Goal: Task Accomplishment & Management: Manage account settings

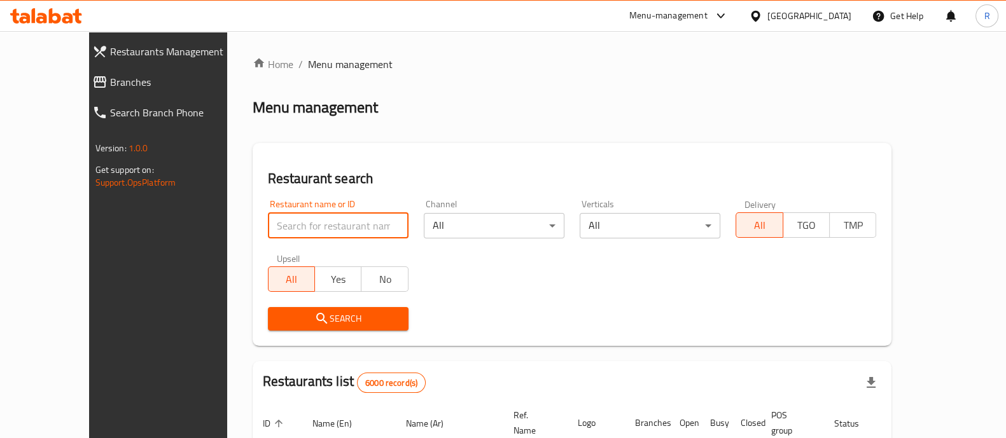
click at [350, 225] on input "search" at bounding box center [338, 225] width 141 height 25
type input "narjis grills"
click at [334, 316] on span "Search" at bounding box center [338, 319] width 120 height 16
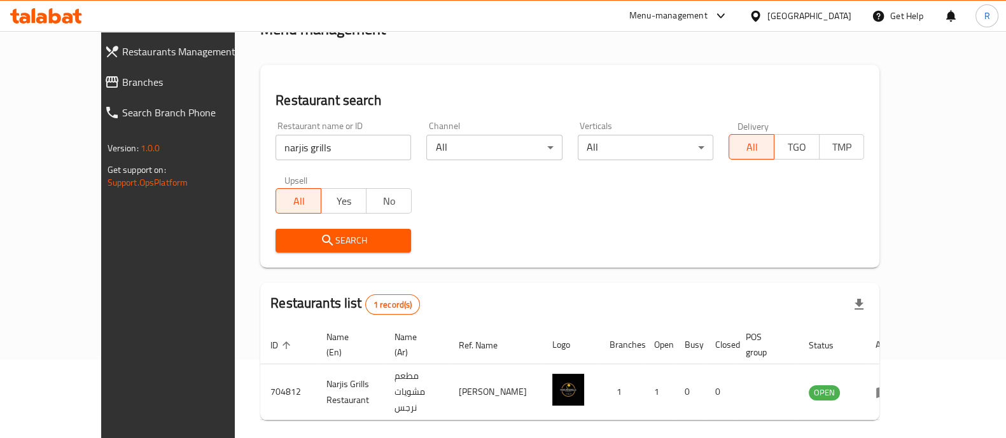
scroll to position [104, 0]
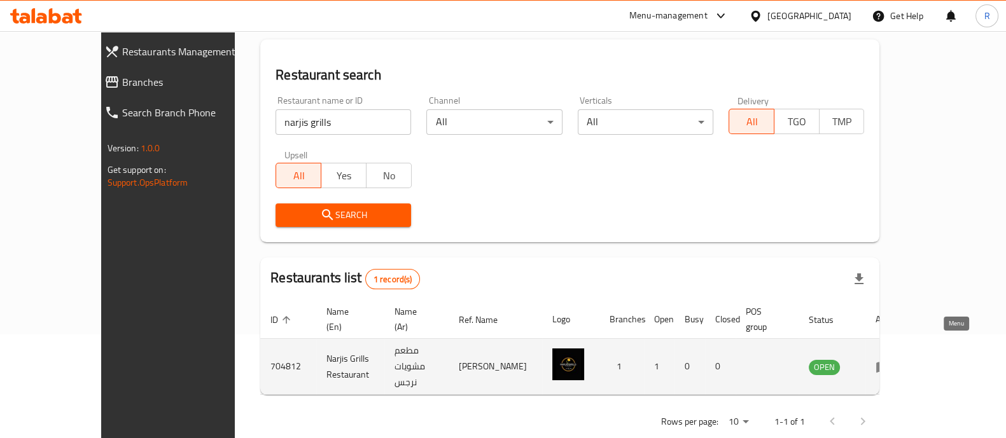
click at [890, 362] on icon "enhanced table" at bounding box center [883, 367] width 14 height 11
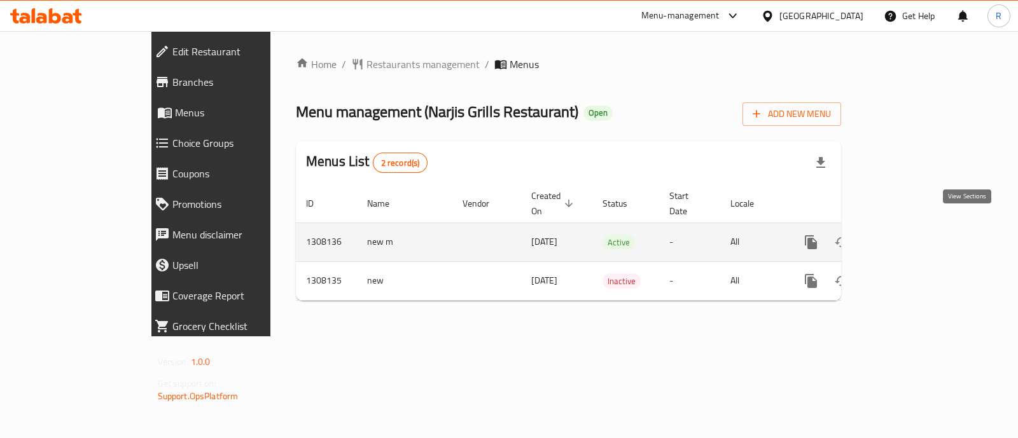
click at [909, 237] on icon "enhanced table" at bounding box center [902, 242] width 11 height 11
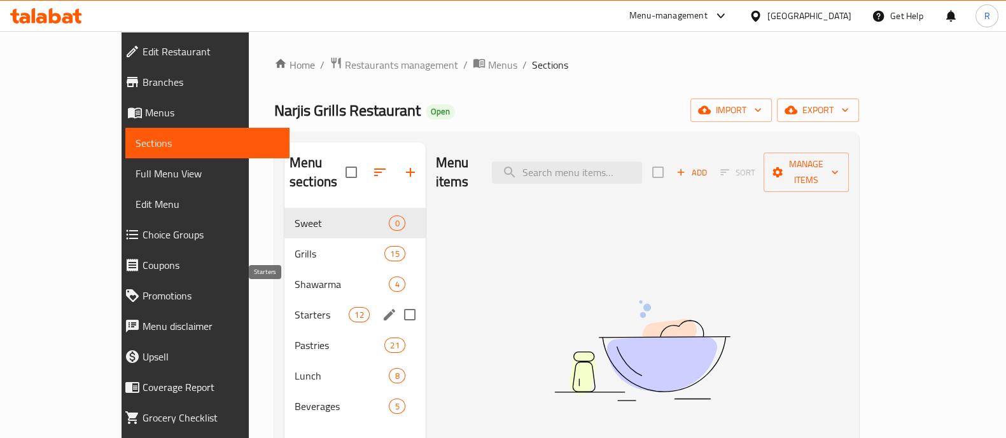
click at [295, 307] on span "Starters" at bounding box center [322, 314] width 54 height 15
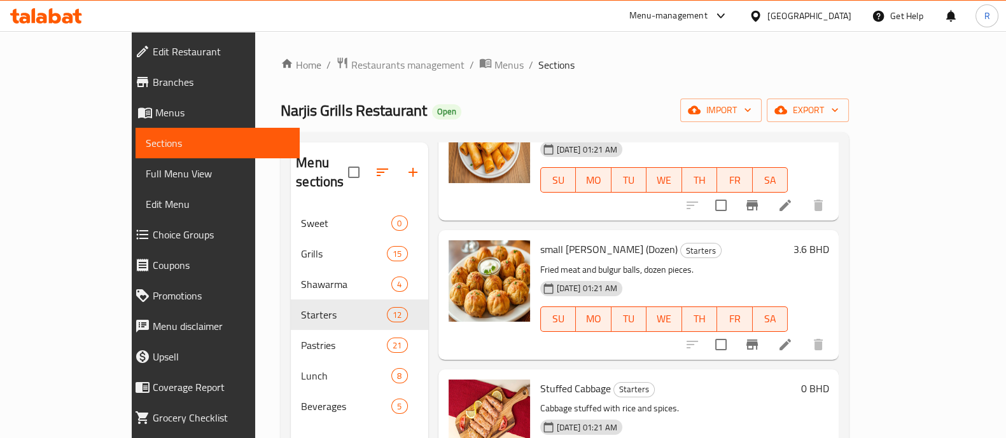
scroll to position [1261, 0]
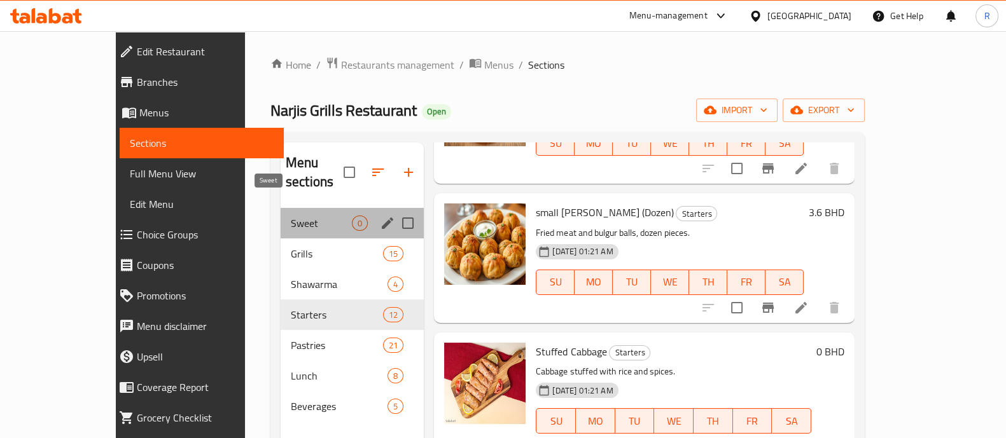
click at [291, 216] on span "Sweet" at bounding box center [321, 223] width 61 height 15
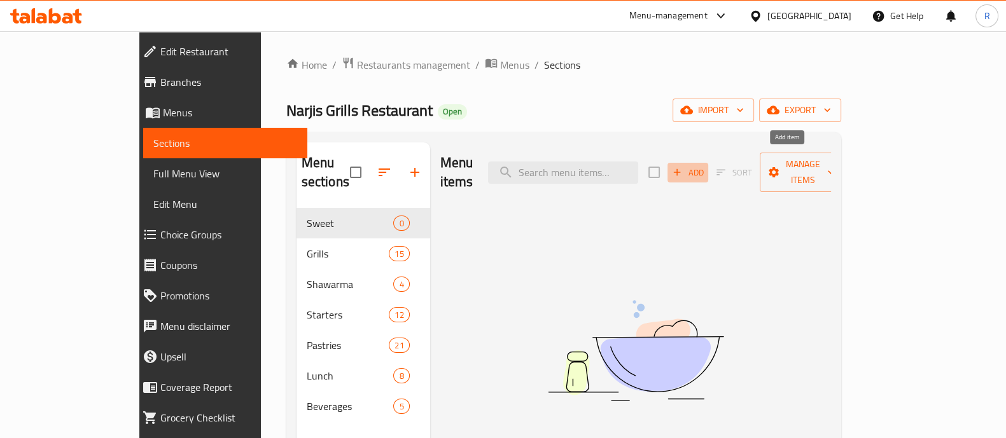
click at [683, 167] on icon "button" at bounding box center [676, 172] width 11 height 11
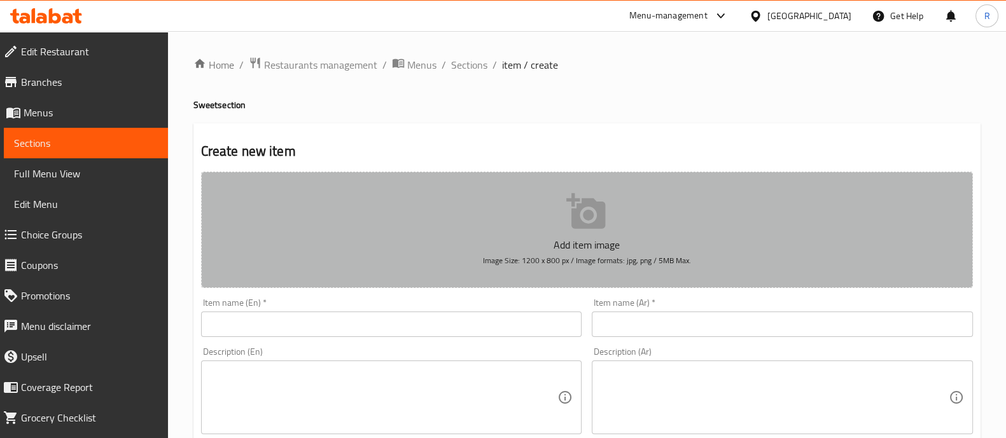
click at [579, 210] on icon "button" at bounding box center [585, 211] width 39 height 36
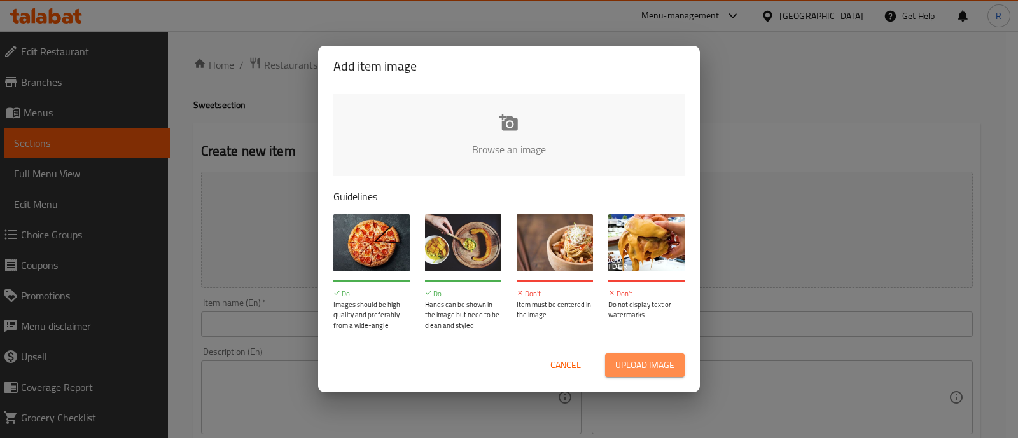
click at [644, 366] on span "Upload image" at bounding box center [644, 366] width 59 height 16
type input "C:\fakepath\Um ALi Narjis grills.jpg"
click at [577, 374] on button "Cancel" at bounding box center [565, 366] width 41 height 24
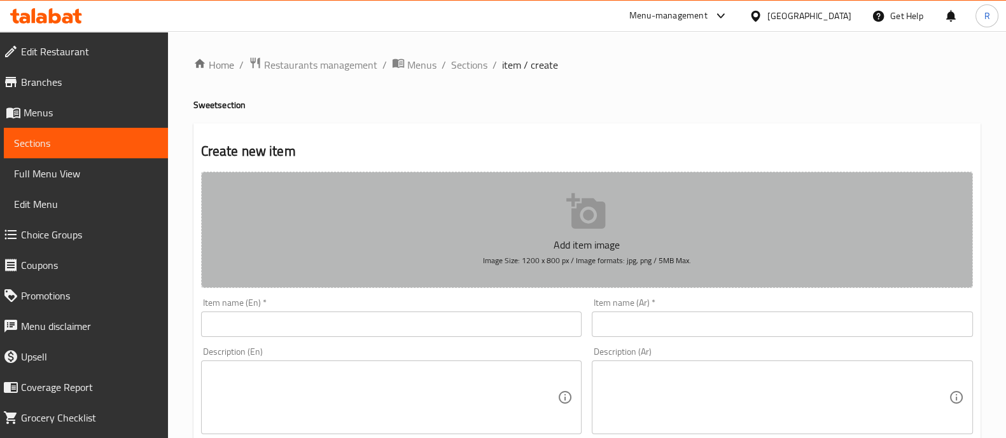
click at [573, 202] on icon "button" at bounding box center [585, 211] width 39 height 36
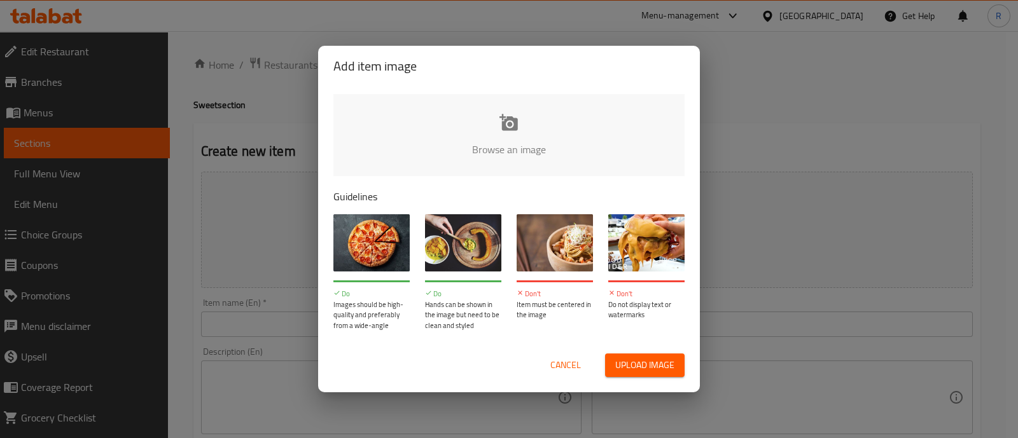
click at [924, 190] on div "Add item image Browse an image Guidelines Do Images should be high-quality and …" at bounding box center [509, 219] width 1018 height 438
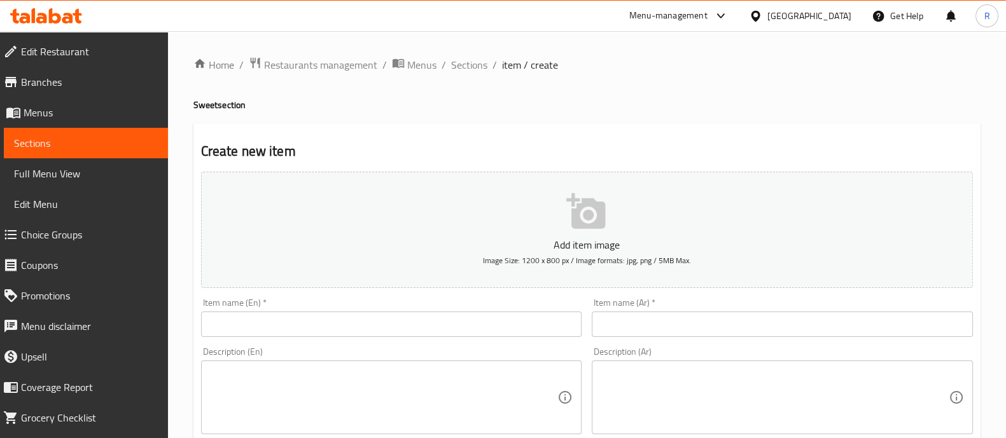
click at [592, 212] on icon "button" at bounding box center [585, 211] width 39 height 36
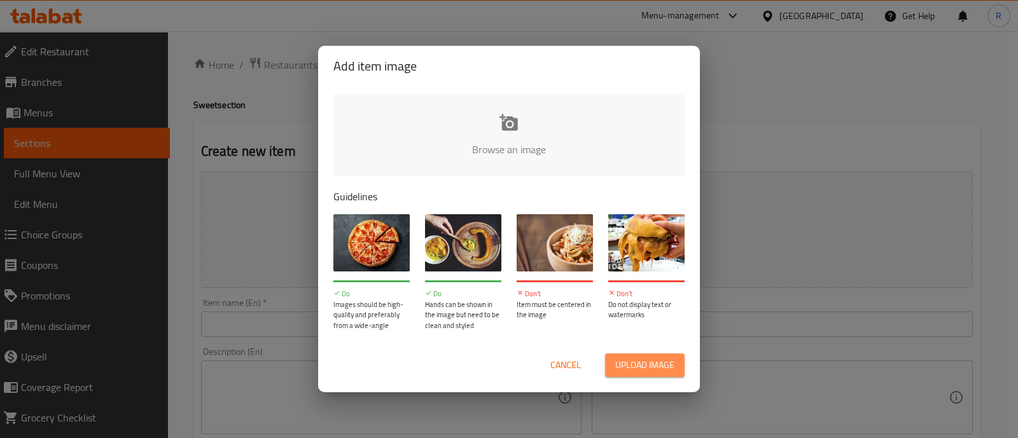
click at [647, 367] on span "Upload image" at bounding box center [644, 366] width 59 height 16
type input "C:\fakepath\Um ALi Narjis grills.jpg"
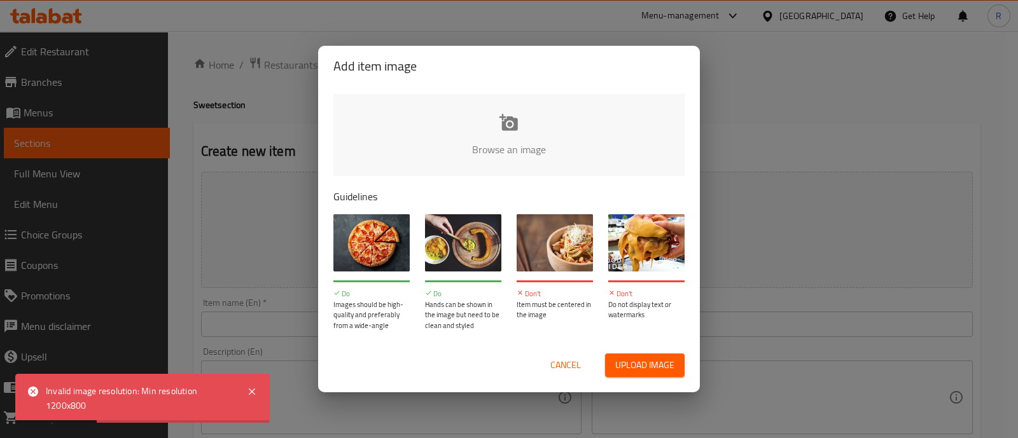
drag, startPoint x: 712, startPoint y: -97, endPoint x: 779, endPoint y: -97, distance: 66.8
drag, startPoint x: 779, startPoint y: -97, endPoint x: 880, endPoint y: 115, distance: 234.0
click at [881, 118] on div "Add item image Browse an image Guidelines Do Images should be high-quality and …" at bounding box center [509, 219] width 1018 height 438
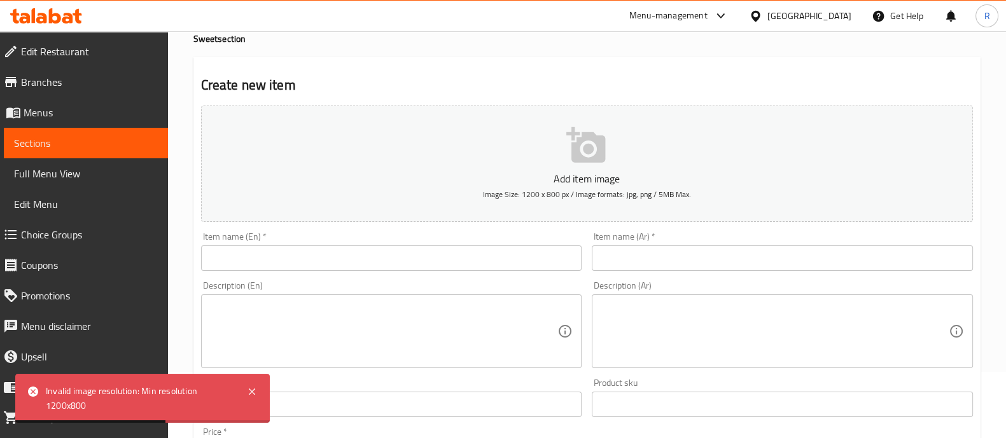
scroll to position [158, 0]
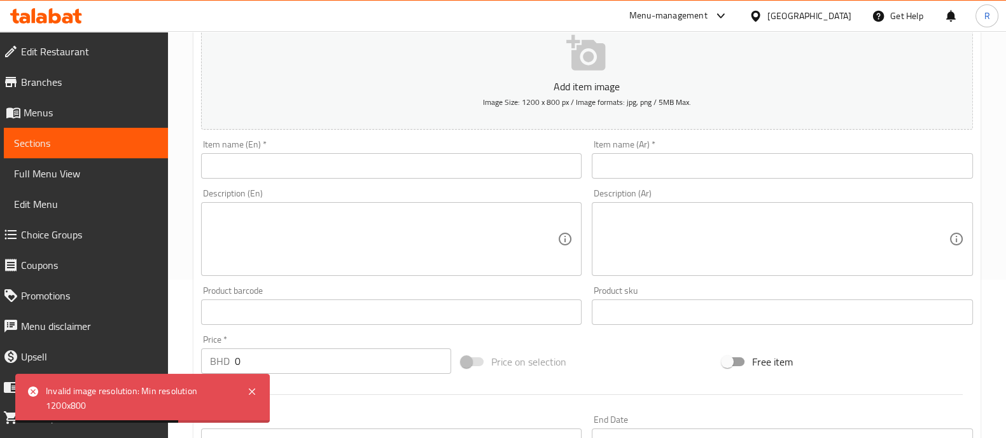
click at [356, 157] on input "text" at bounding box center [391, 165] width 381 height 25
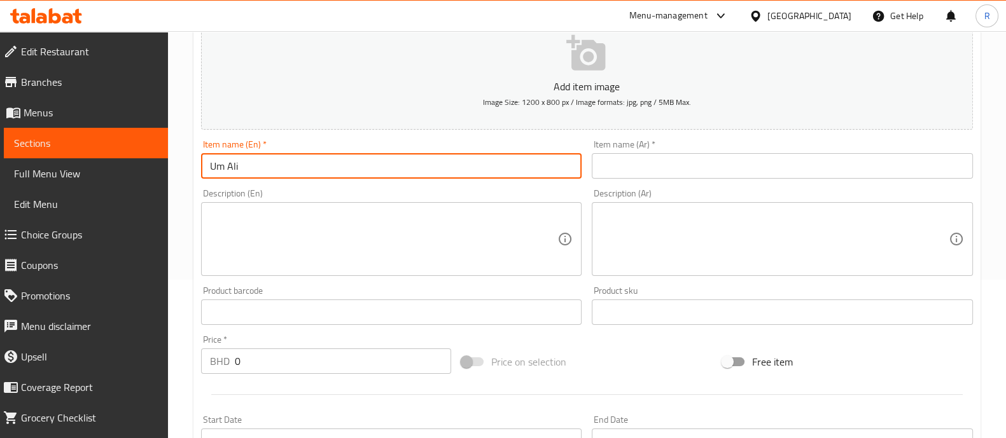
type input "Um Ali"
click at [636, 165] on input "text" at bounding box center [782, 165] width 381 height 25
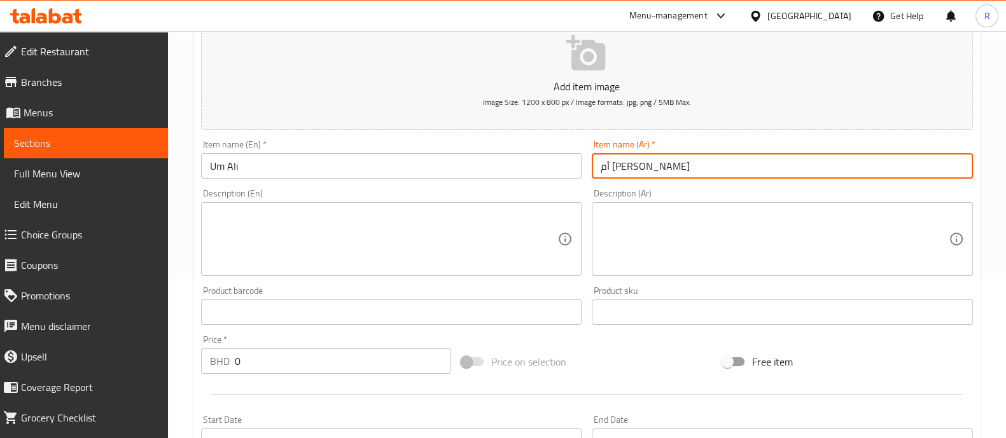
drag, startPoint x: 630, startPoint y: 167, endPoint x: 578, endPoint y: 171, distance: 52.3
click at [578, 171] on div "Add item image Image Size: 1200 x 800 px / Image formats: jpg, png / 5MB Max. I…" at bounding box center [587, 282] width 782 height 549
type input "أم علي"
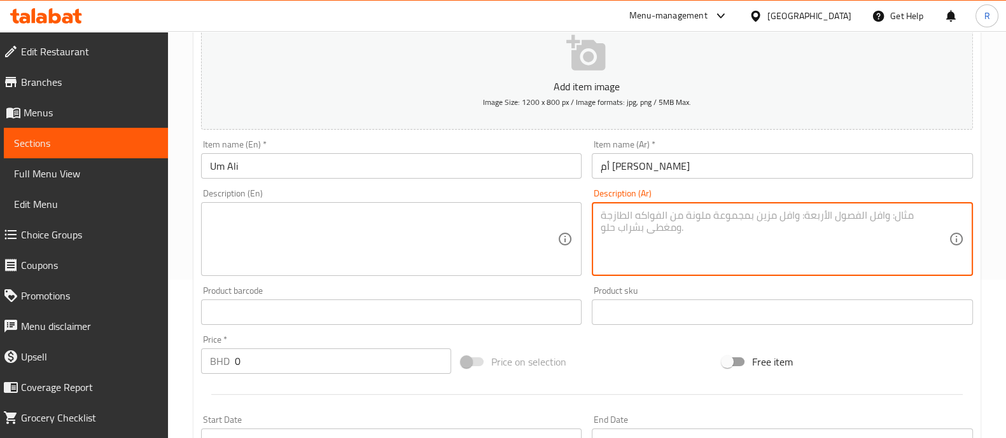
click at [643, 260] on textarea at bounding box center [775, 239] width 348 height 60
paste textarea "أم علي"
type textarea "حلاوه أم علي"
click at [392, 246] on textarea at bounding box center [384, 239] width 348 height 60
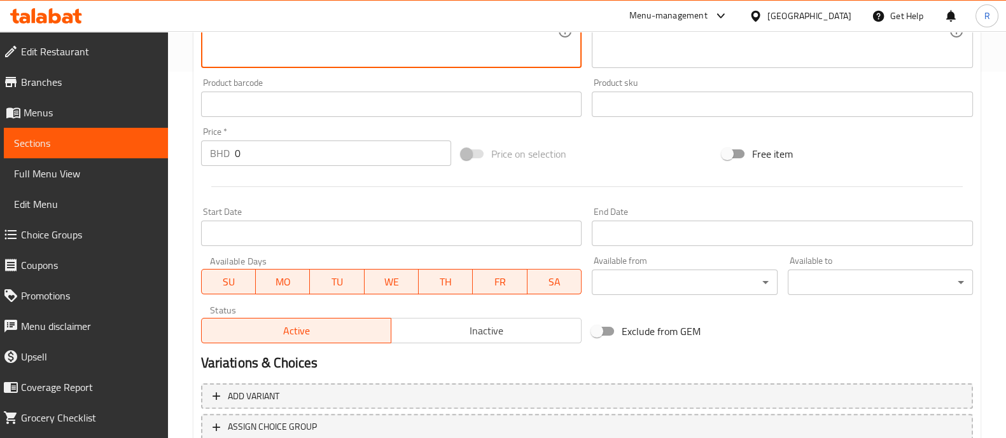
scroll to position [398, 0]
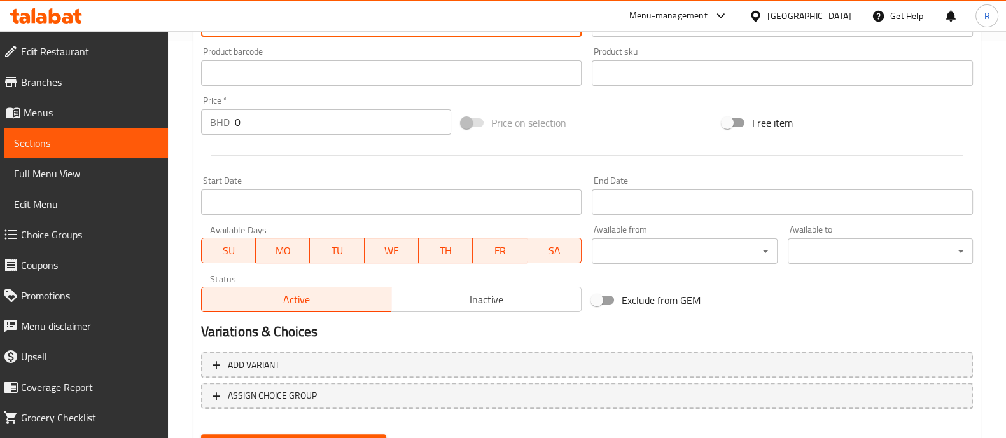
type textarea "Um Ali Sweet"
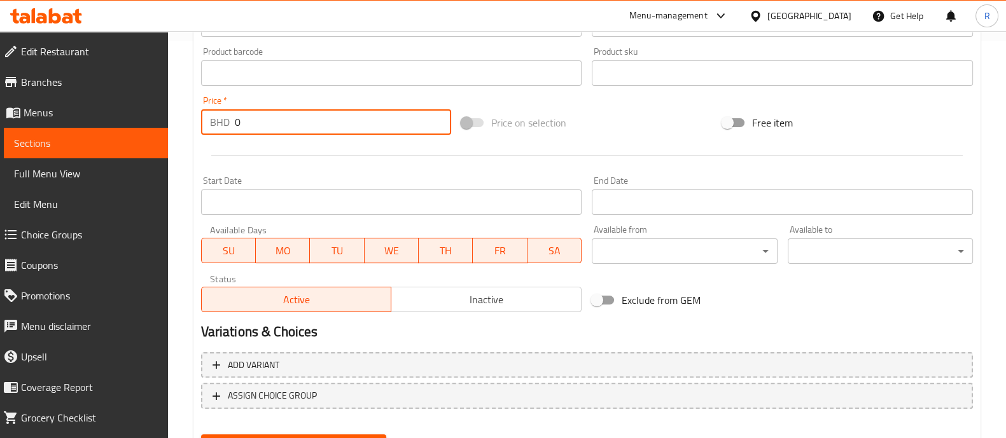
drag, startPoint x: 283, startPoint y: 119, endPoint x: 186, endPoint y: 116, distance: 96.8
click at [186, 116] on div "Home / Restaurants management / Menus / Sections / item / create Sweet section …" at bounding box center [587, 67] width 838 height 868
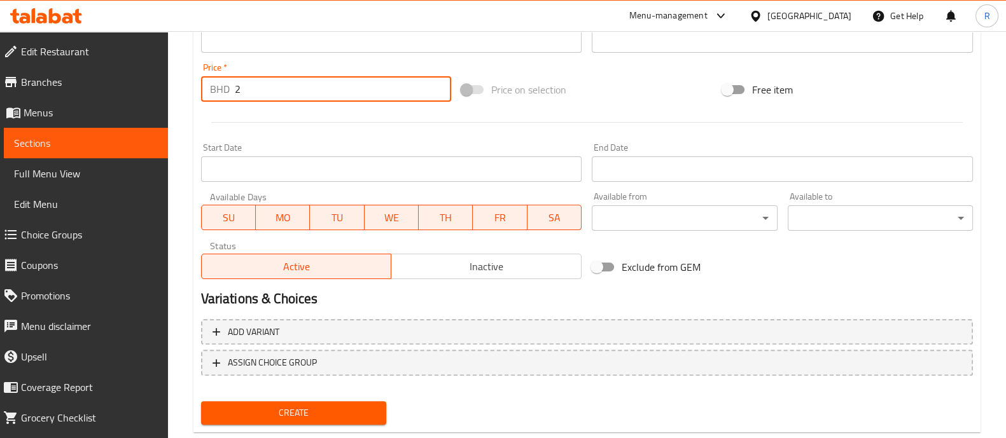
scroll to position [459, 0]
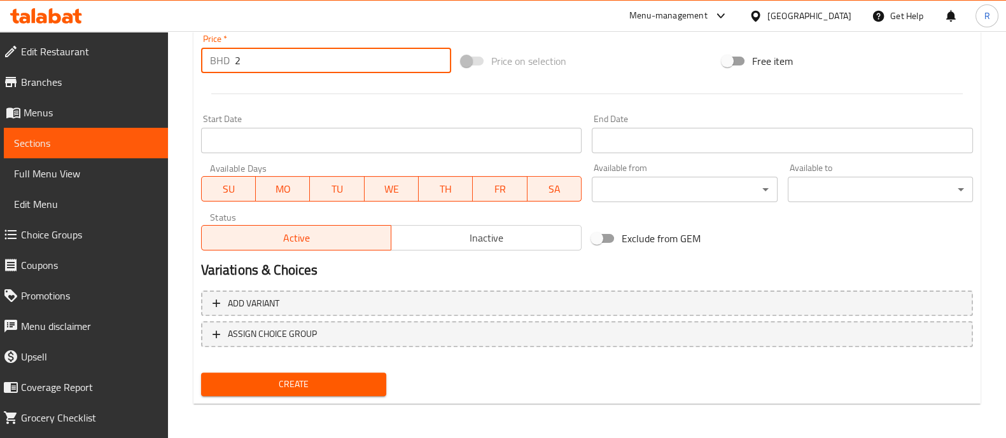
type input "2"
click at [286, 383] on span "Create" at bounding box center [293, 385] width 165 height 16
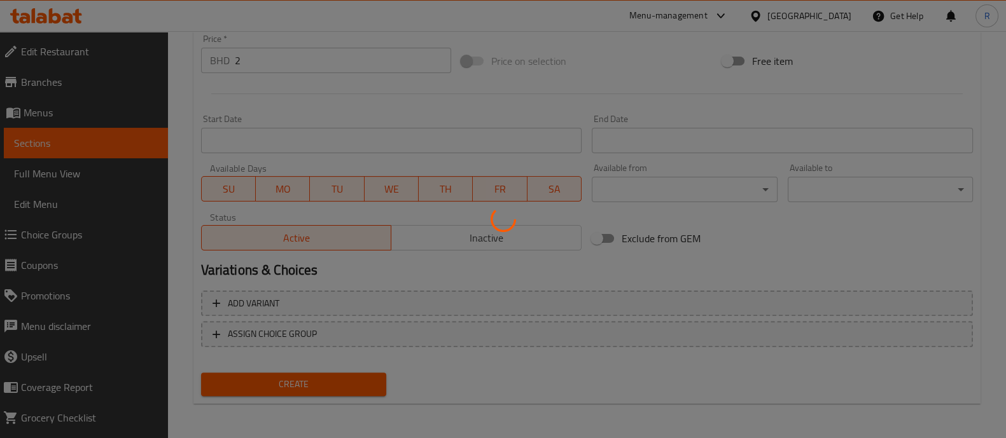
type input "0"
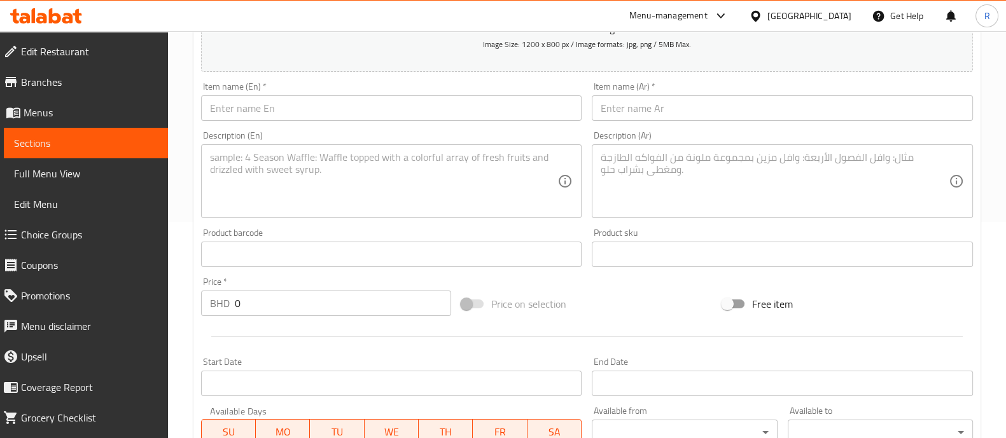
scroll to position [0, 0]
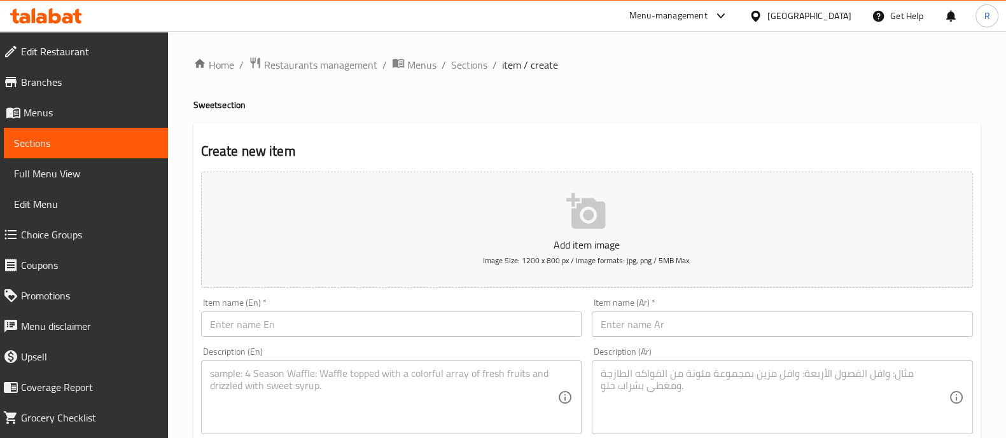
click at [509, 69] on span "item / create" at bounding box center [530, 64] width 56 height 15
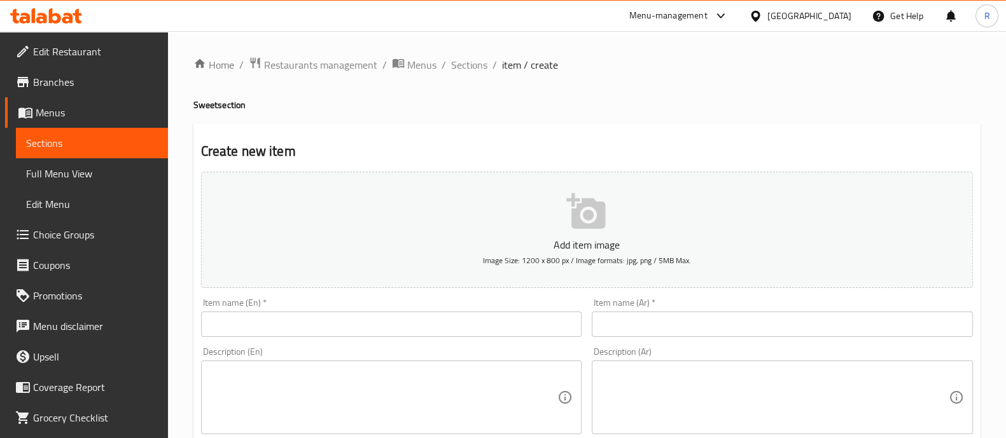
drag, startPoint x: 507, startPoint y: 66, endPoint x: 496, endPoint y: 67, distance: 11.5
click at [506, 66] on span "item / create" at bounding box center [530, 64] width 56 height 15
click at [461, 59] on span "Sections" at bounding box center [469, 64] width 36 height 15
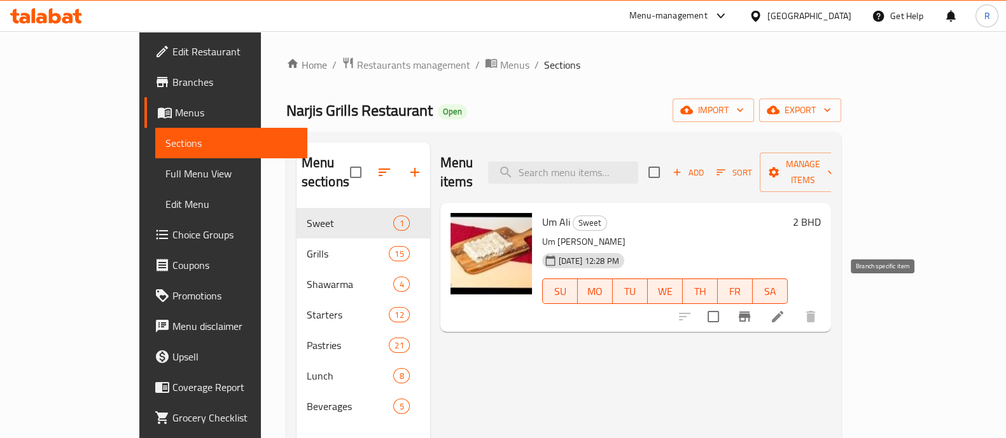
click at [752, 309] on icon "Branch-specific-item" at bounding box center [744, 316] width 15 height 15
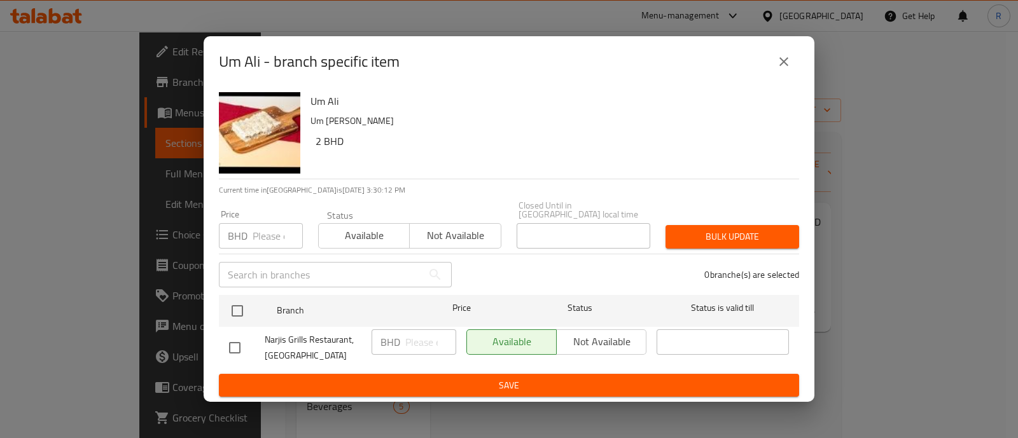
click at [269, 236] on input "number" at bounding box center [278, 235] width 50 height 25
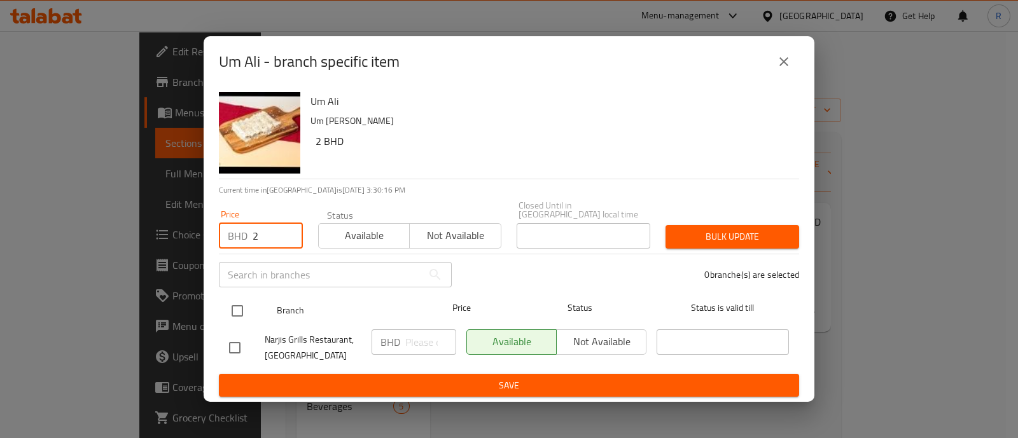
type input "2"
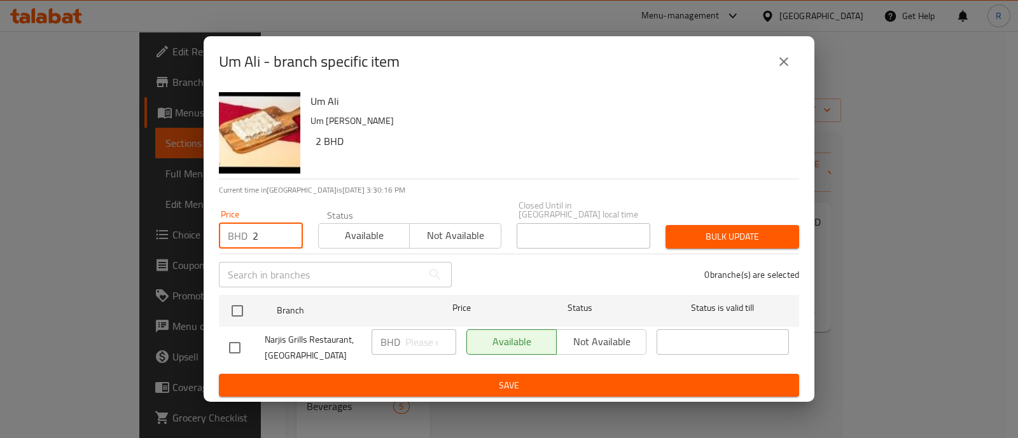
drag, startPoint x: 239, startPoint y: 304, endPoint x: 519, endPoint y: 281, distance: 281.0
click at [241, 304] on input "checkbox" at bounding box center [237, 311] width 27 height 27
checkbox input "true"
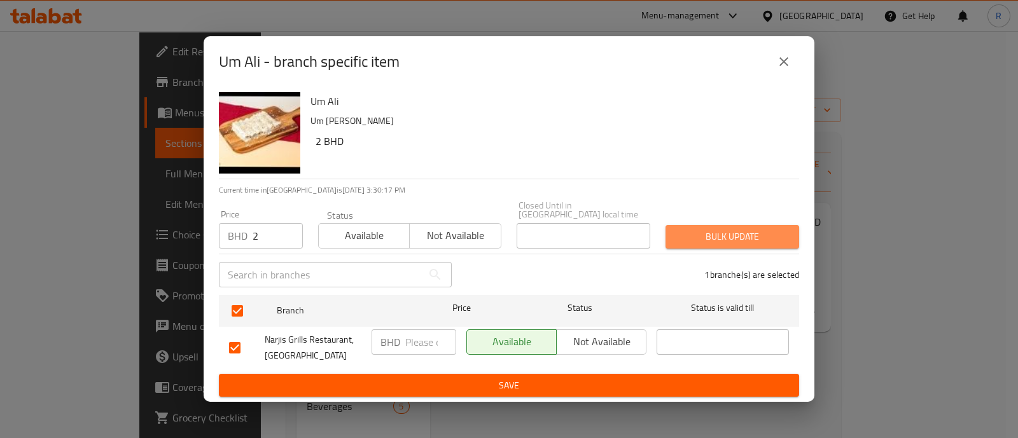
click at [772, 229] on span "Bulk update" at bounding box center [732, 237] width 113 height 16
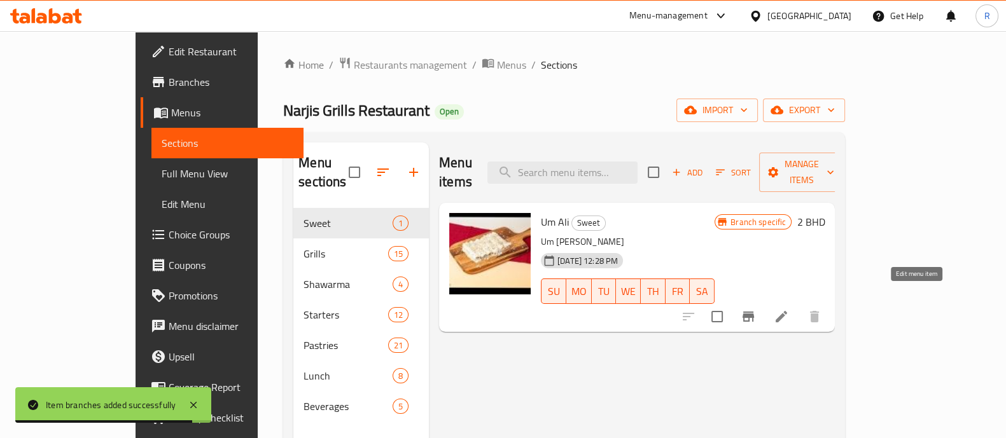
click at [787, 311] on icon at bounding box center [781, 316] width 11 height 11
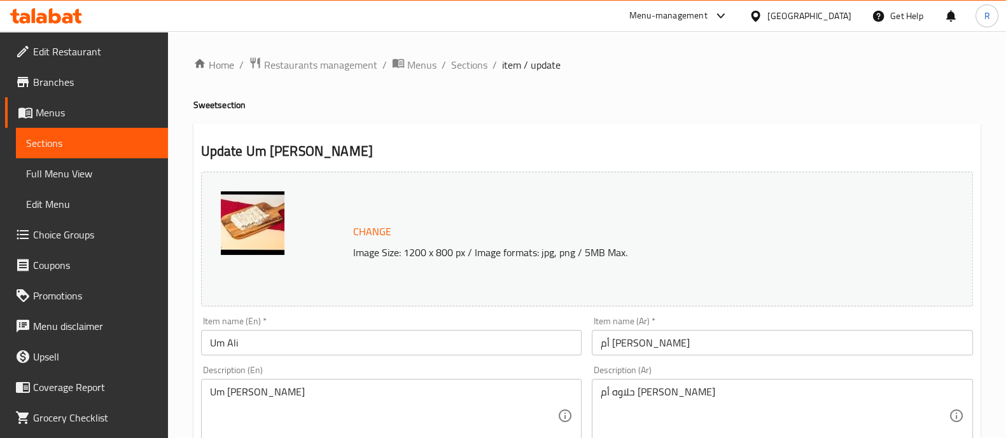
scroll to position [239, 0]
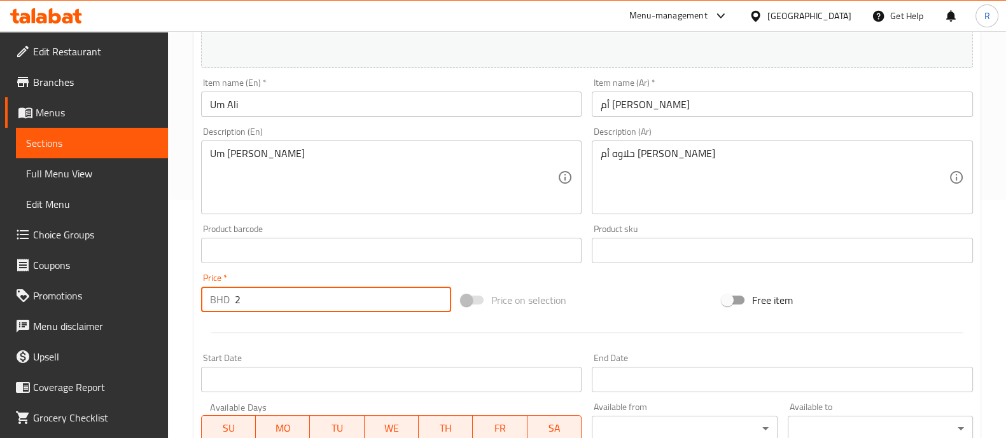
drag, startPoint x: 259, startPoint y: 304, endPoint x: 191, endPoint y: 304, distance: 68.1
click at [191, 304] on div "Home / Restaurants management / Menus / Sections / item / update Sweet section …" at bounding box center [587, 236] width 838 height 887
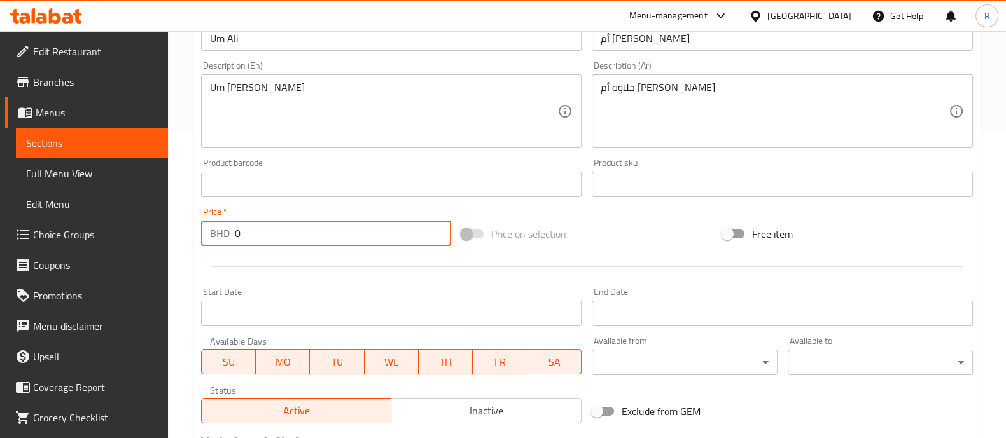
scroll to position [477, 0]
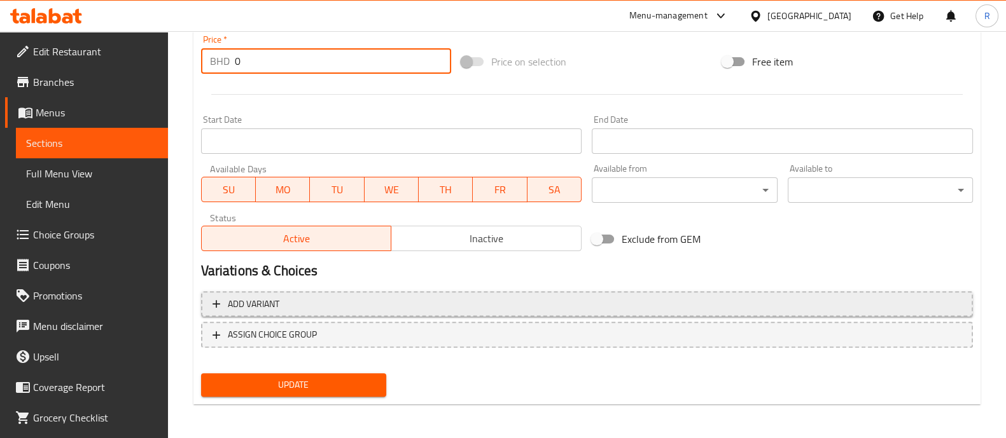
type input "0"
click at [329, 298] on span "Add variant" at bounding box center [587, 305] width 749 height 16
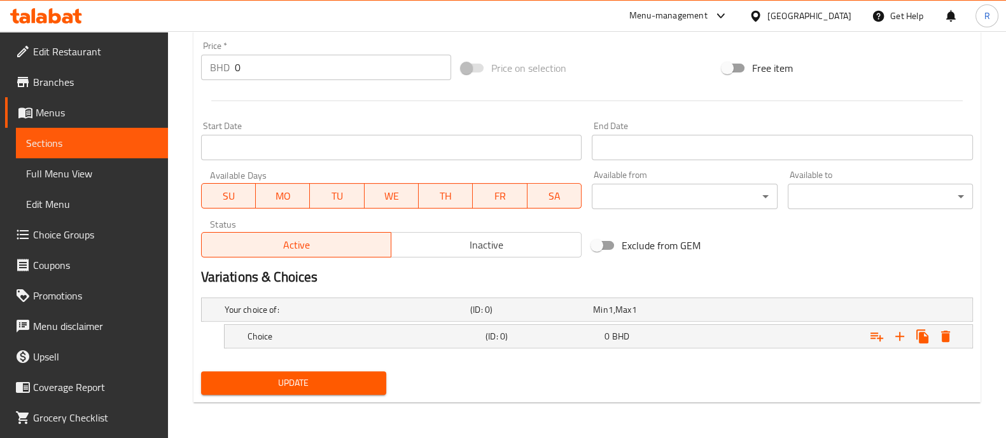
scroll to position [470, 0]
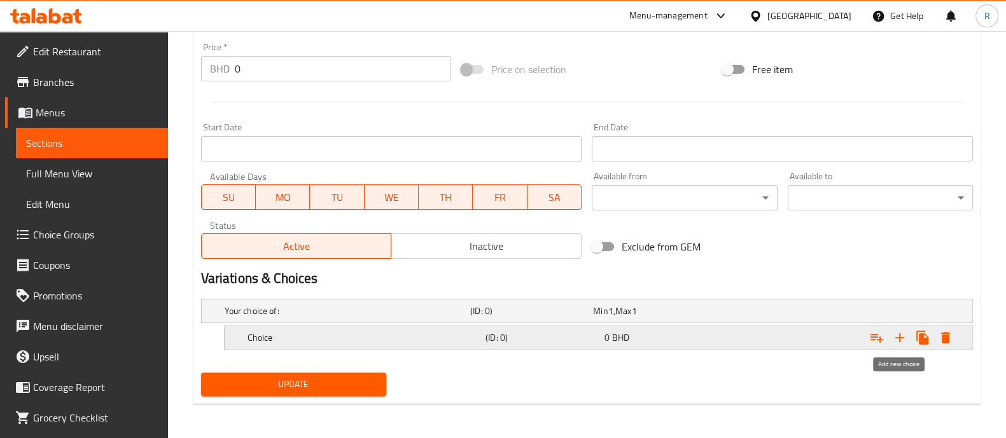
click at [899, 333] on icon "Expand" at bounding box center [899, 337] width 9 height 9
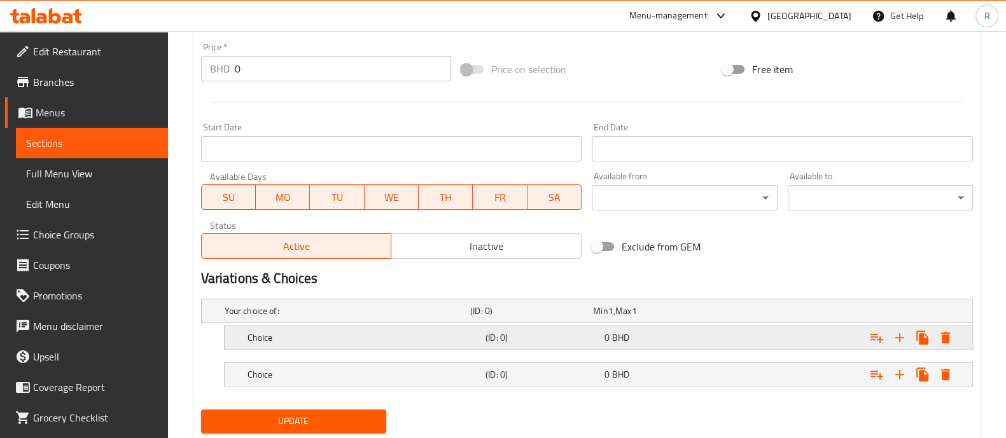
click at [253, 337] on h5 "Choice" at bounding box center [364, 338] width 233 height 13
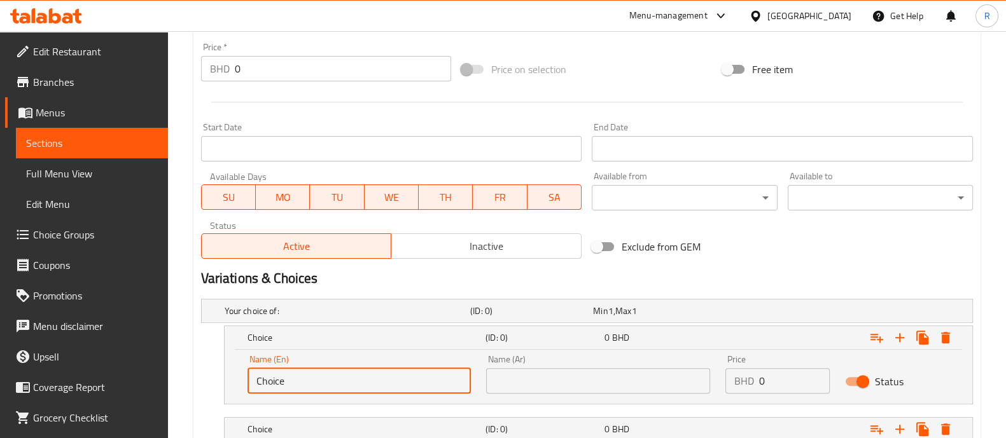
drag, startPoint x: 314, startPoint y: 384, endPoint x: 197, endPoint y: 371, distance: 117.2
click at [197, 371] on div "Your choice of: (ID: 0) Min 1 , Max 1 Name (En) Your choice of: Name (En) Name …" at bounding box center [587, 376] width 782 height 165
type input "Small"
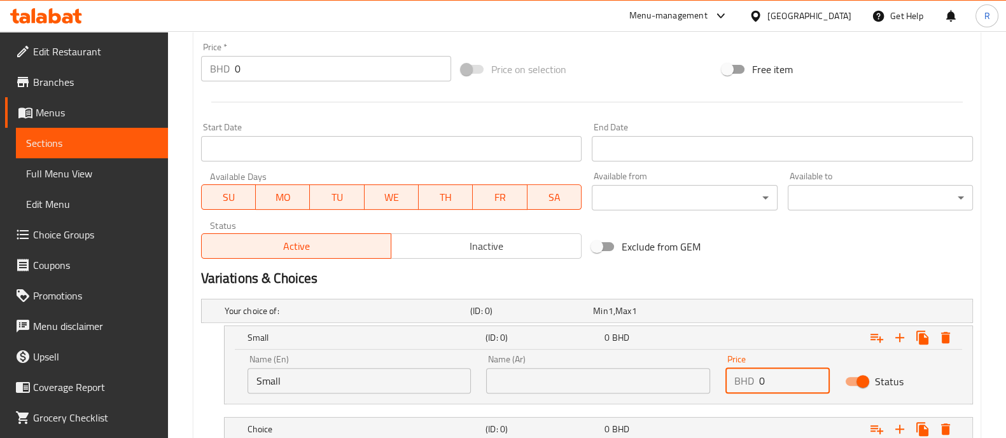
drag, startPoint x: 780, startPoint y: 388, endPoint x: 757, endPoint y: 392, distance: 23.2
click at [757, 392] on div "BHD 0 Price" at bounding box center [778, 380] width 104 height 25
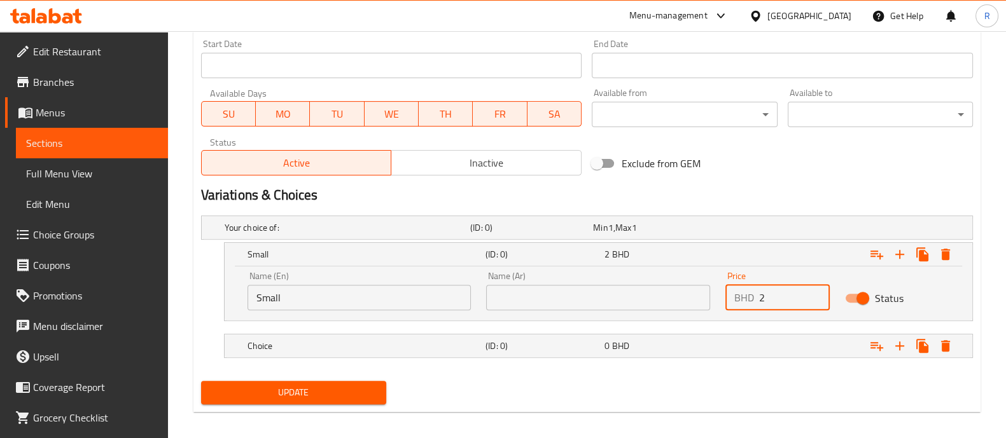
scroll to position [561, 0]
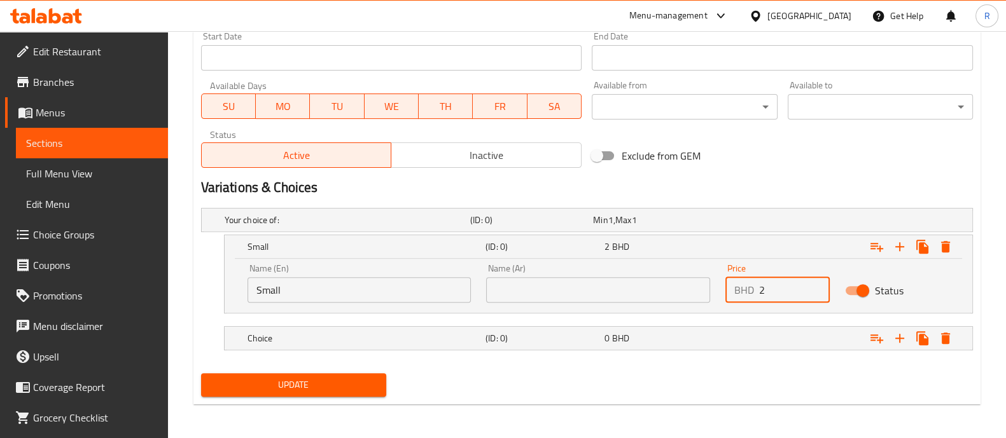
type input "2"
click at [542, 292] on input "text" at bounding box center [598, 289] width 224 height 25
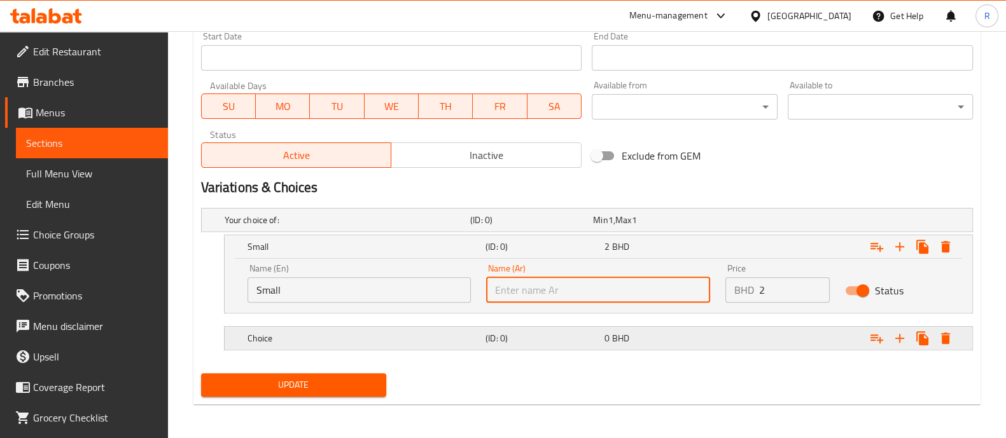
type input "صغير"
click at [270, 334] on h5 "Choice" at bounding box center [364, 338] width 233 height 13
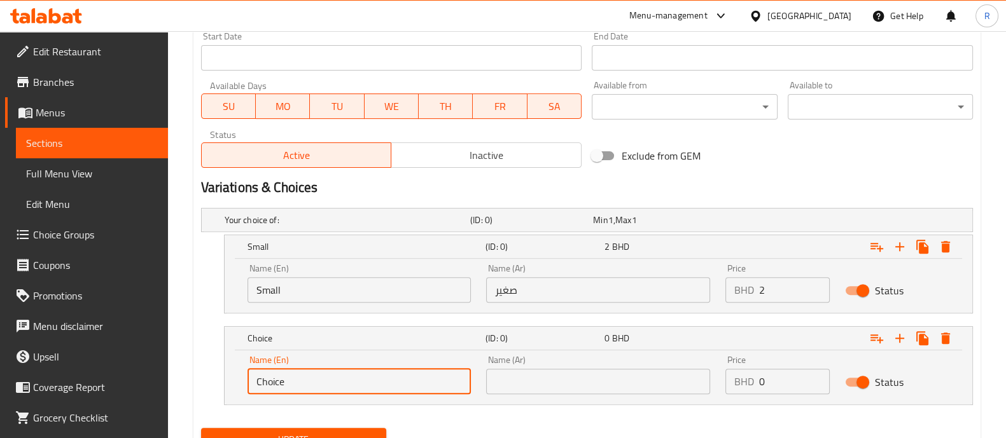
drag, startPoint x: 296, startPoint y: 389, endPoint x: 225, endPoint y: 379, distance: 72.0
click at [225, 379] on div "Name (En) Choice Name (En) Name (Ar) Name (Ar) Price BHD 0 Price Status" at bounding box center [599, 378] width 748 height 54
type input "Large"
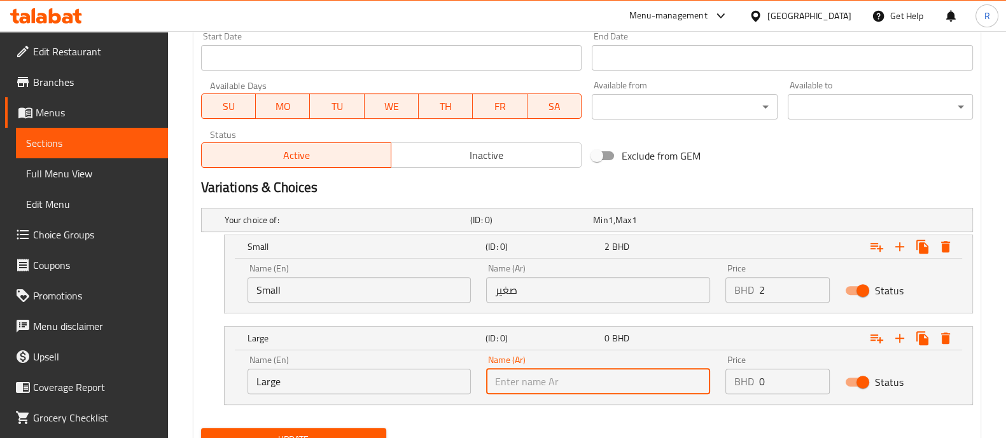
click at [622, 379] on input "text" at bounding box center [598, 381] width 224 height 25
type input "كبير"
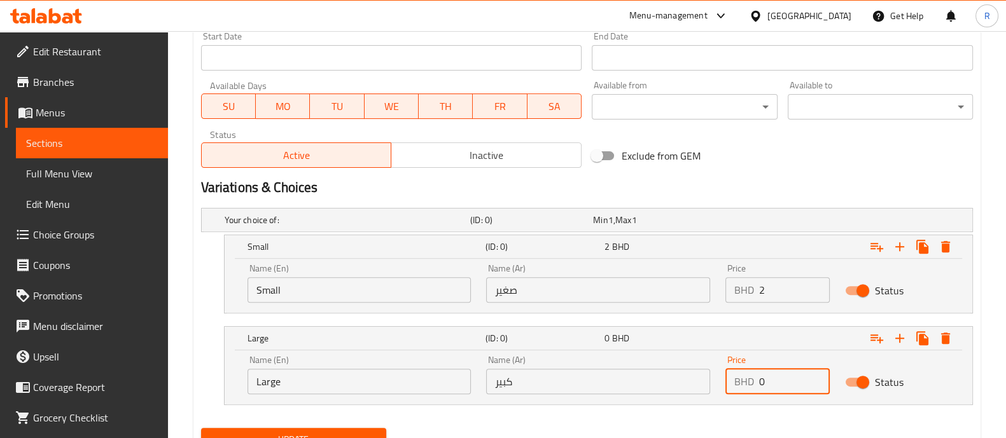
drag, startPoint x: 758, startPoint y: 379, endPoint x: 745, endPoint y: 379, distance: 12.7
click at [745, 379] on div "BHD 0 Price" at bounding box center [778, 381] width 104 height 25
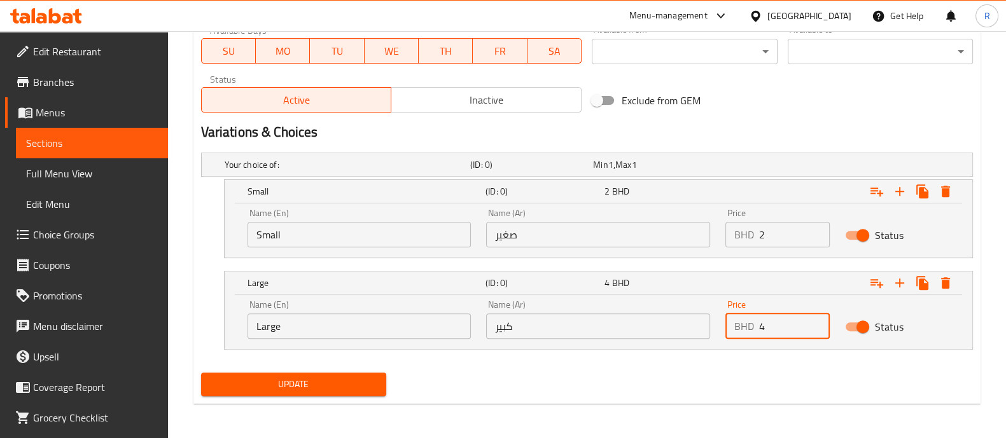
type input "4"
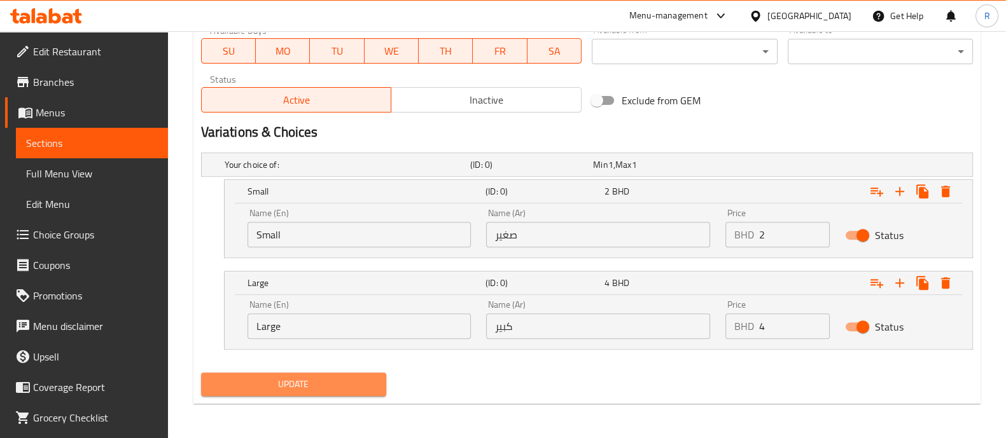
click at [223, 374] on button "Update" at bounding box center [293, 385] width 185 height 24
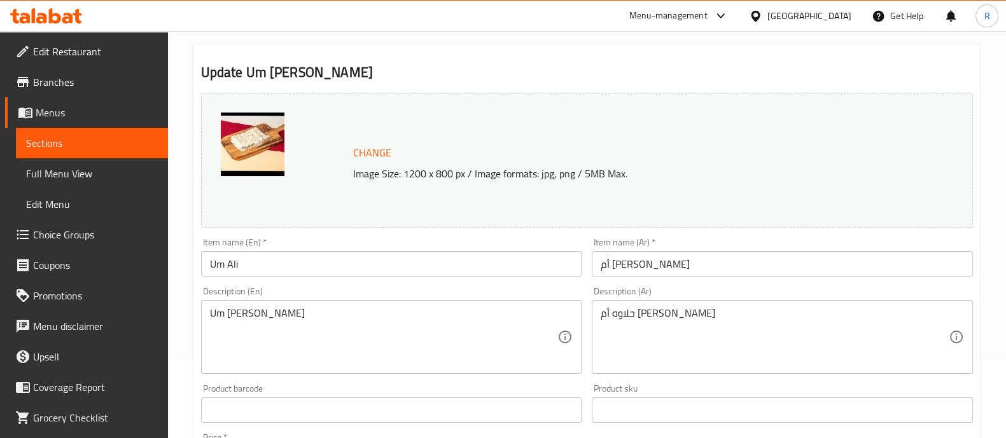
scroll to position [0, 0]
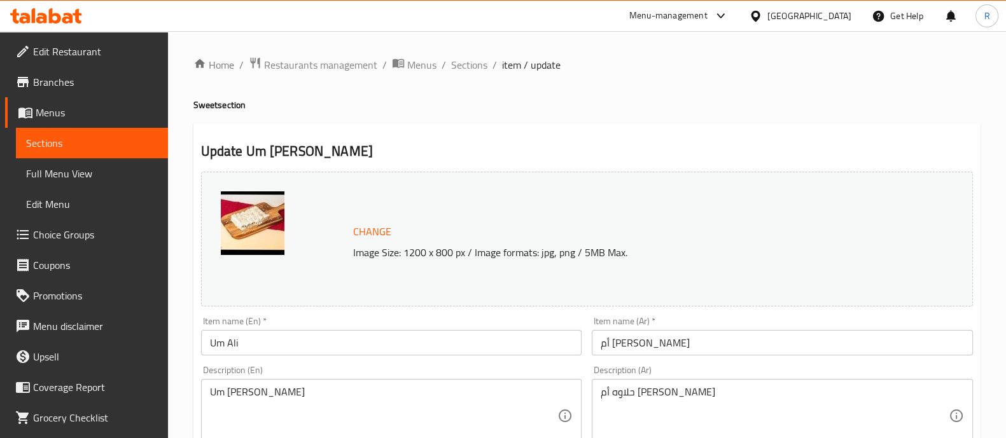
click at [708, 13] on div "Menu-management" at bounding box center [668, 15] width 78 height 15
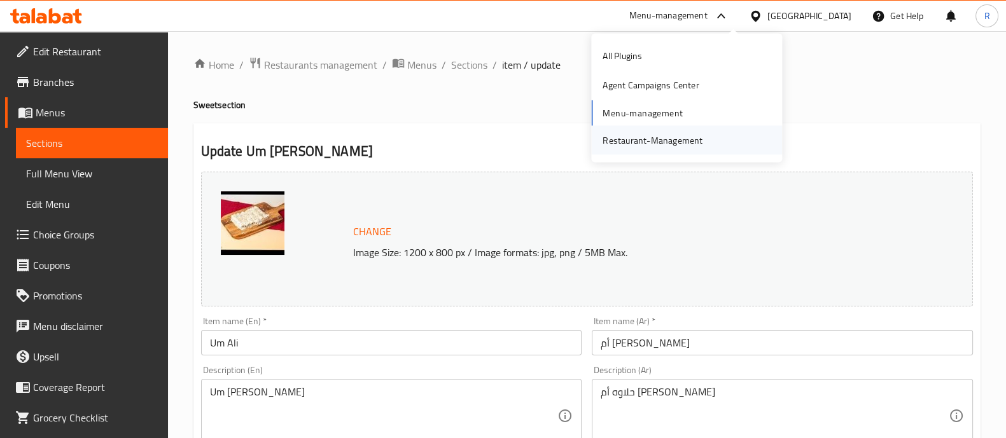
click at [629, 135] on div "Restaurant-Management" at bounding box center [653, 140] width 100 height 14
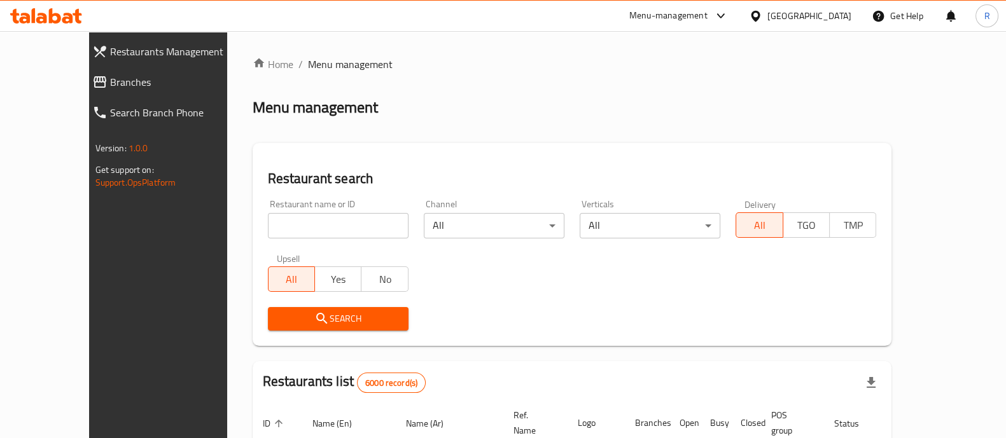
click at [729, 13] on icon at bounding box center [720, 15] width 15 height 15
click at [615, 85] on div "Agent Campaigns Center" at bounding box center [651, 85] width 96 height 14
